Goal: Information Seeking & Learning: Understand process/instructions

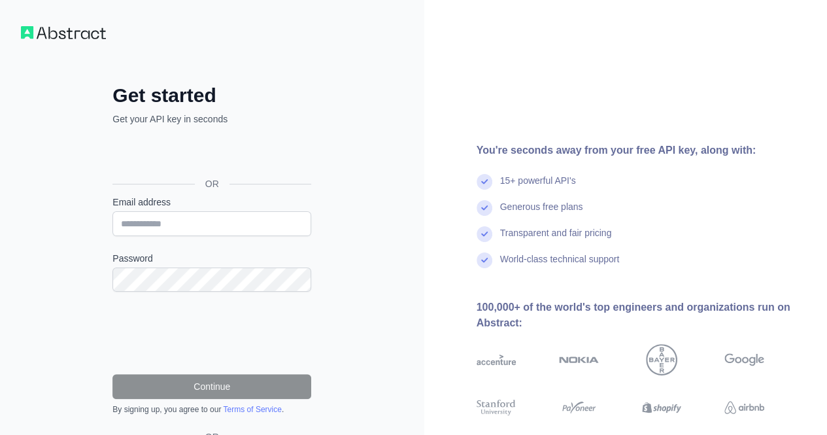
click at [218, 219] on input "Email address" at bounding box center [211, 223] width 199 height 25
type input "**********"
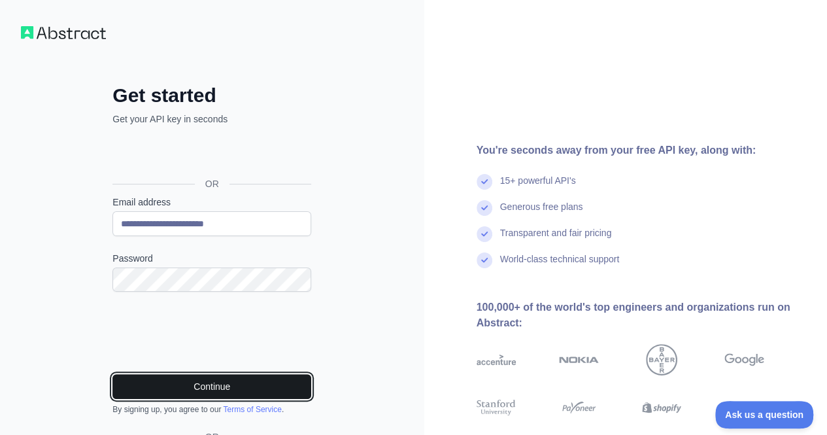
click at [229, 386] on button "Continue" at bounding box center [211, 386] width 199 height 25
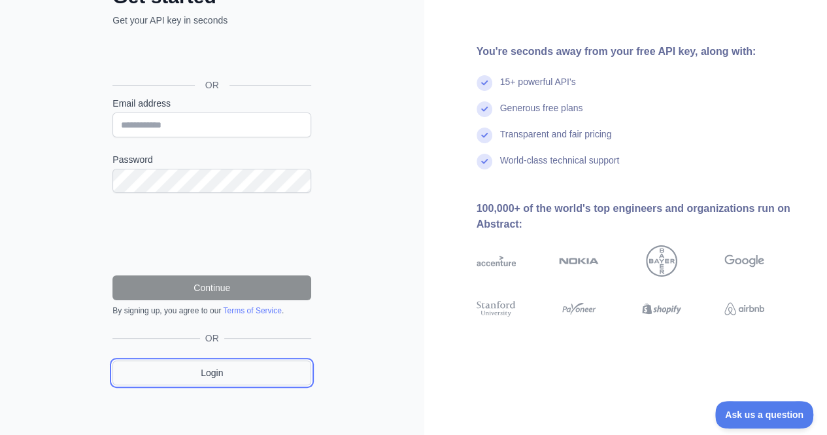
click at [246, 368] on link "Login" at bounding box center [211, 372] width 199 height 25
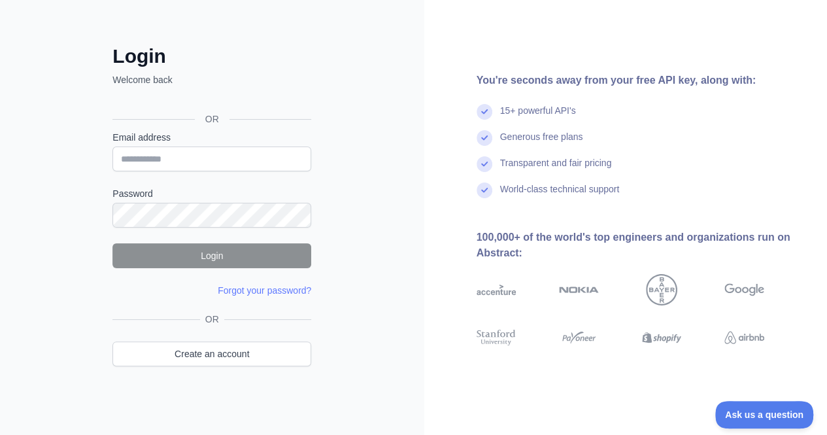
scroll to position [32, 0]
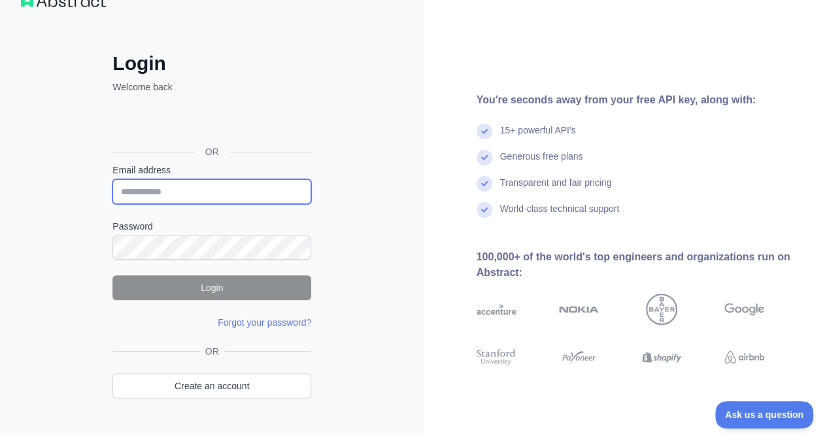
click at [192, 201] on input "Email address" at bounding box center [211, 191] width 199 height 25
type input "**********"
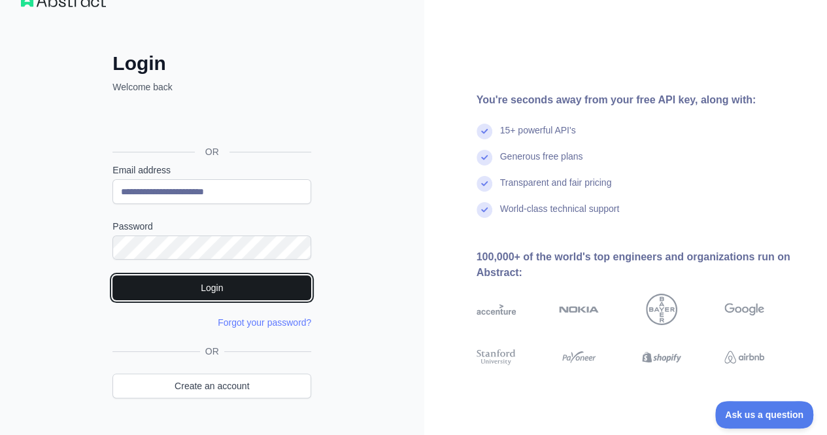
click at [188, 275] on button "Login" at bounding box center [211, 287] width 199 height 25
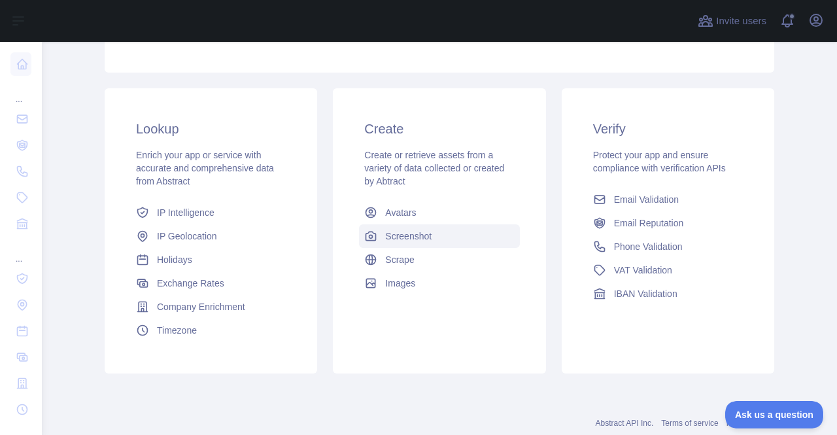
scroll to position [182, 0]
click at [159, 262] on span "Holidays" at bounding box center [174, 258] width 35 height 13
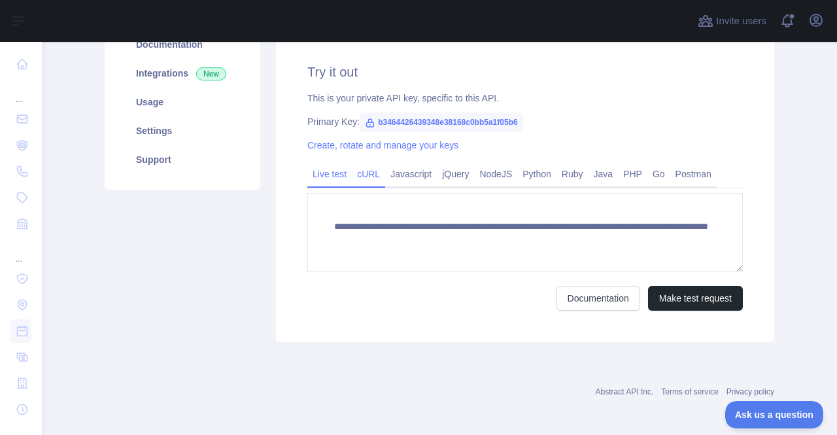
click at [358, 167] on link "cURL" at bounding box center [368, 173] width 33 height 21
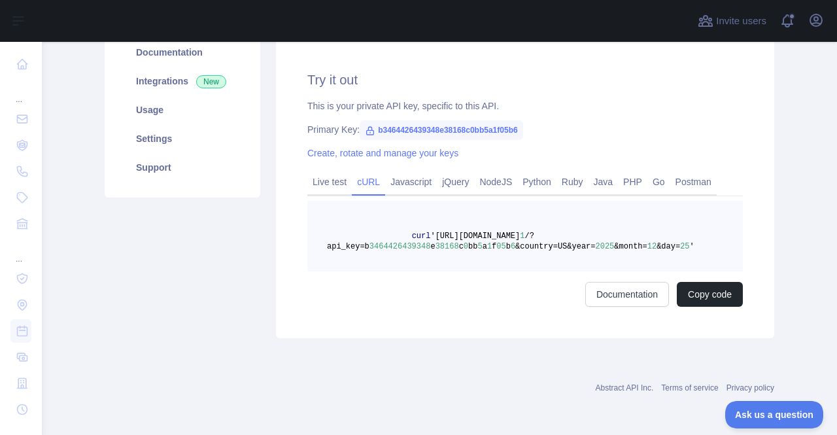
scroll to position [173, 0]
click at [631, 300] on link "Documentation" at bounding box center [627, 294] width 84 height 25
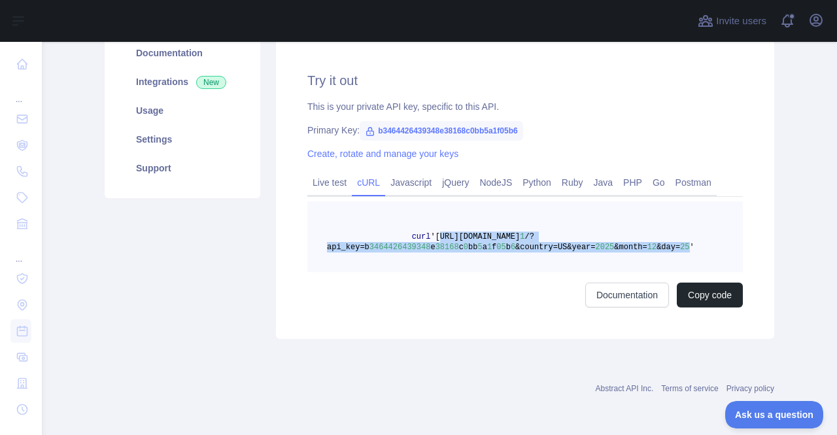
drag, startPoint x: 424, startPoint y: 239, endPoint x: 653, endPoint y: 245, distance: 228.9
click at [653, 245] on span "curl '[URL][DOMAIN_NAME] 1 /?api_key=b 3464426439348 e 38168 c 0 bb 5 a 1 f 05 …" at bounding box center [510, 242] width 367 height 20
copy span "[URL][DOMAIN_NAME] 1 /?api_key=b 3464426439348 e 38168 c 0 bb 5 a 1 f 05 b 6 &c…"
click at [520, 241] on span "'[URL][DOMAIN_NAME]" at bounding box center [475, 236] width 90 height 9
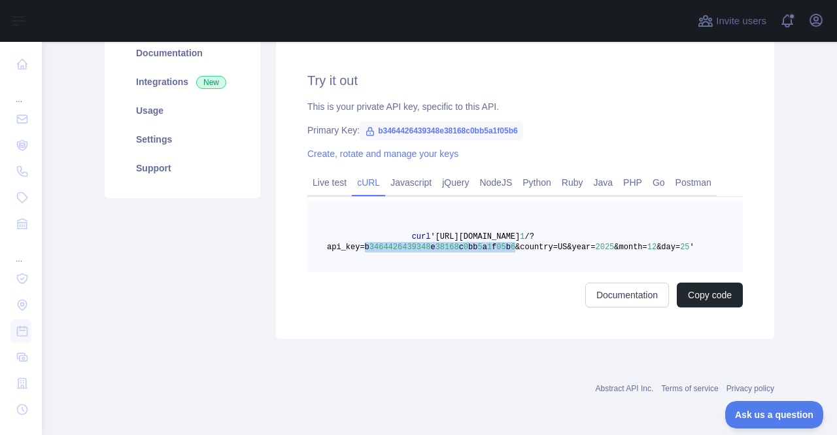
drag, startPoint x: 356, startPoint y: 248, endPoint x: 492, endPoint y: 250, distance: 135.3
click at [492, 250] on span "curl '[URL][DOMAIN_NAME] 1 /?api_key=b 3464426439348 e 38168 c 0 bb 5 a 1 f 05 …" at bounding box center [510, 242] width 367 height 20
click at [515, 246] on span "&country=US&year=" at bounding box center [555, 247] width 80 height 9
drag, startPoint x: 494, startPoint y: 246, endPoint x: 370, endPoint y: 247, distance: 124.2
click at [370, 247] on span "curl '[URL][DOMAIN_NAME] 1 /?api_key=b 3464426439348 e 38168 c 0 bb 5 a 1 f 05 …" at bounding box center [510, 242] width 367 height 20
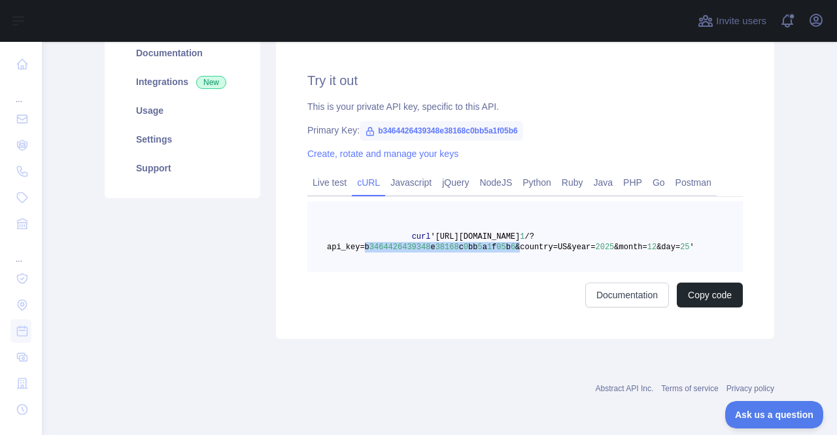
copy span "b 3464426439348 e 38168 c 0 bb 5 a 1 f 05 b 6 &"
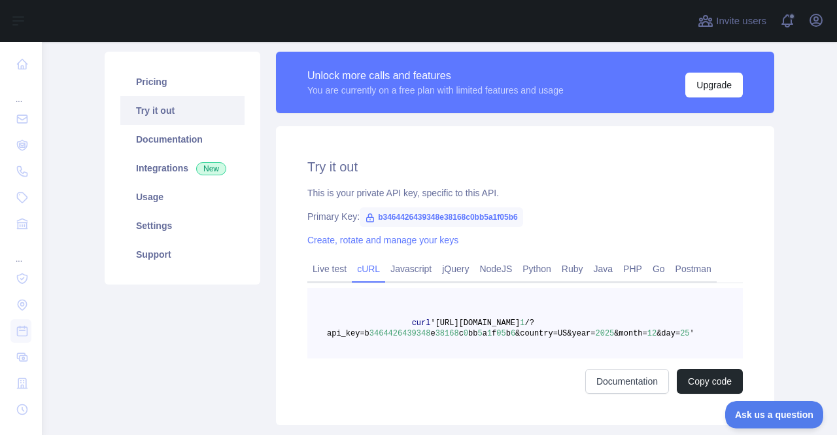
click at [462, 392] on div "Documentation Copy code" at bounding box center [524, 381] width 435 height 25
click at [820, 24] on icon "button" at bounding box center [816, 20] width 12 height 12
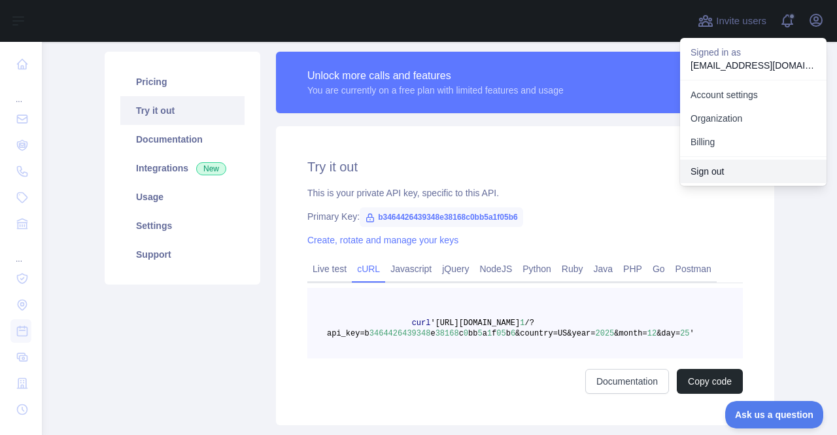
click at [723, 163] on button "Sign out" at bounding box center [753, 171] width 146 height 24
